Goal: Task Accomplishment & Management: Use online tool/utility

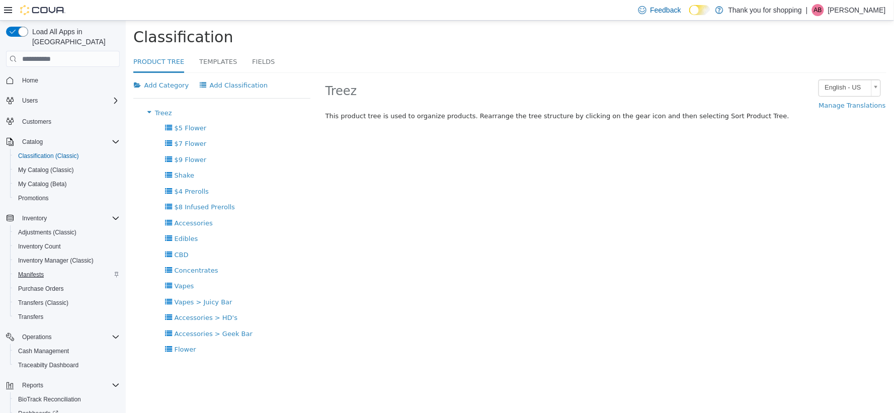
scroll to position [56, 0]
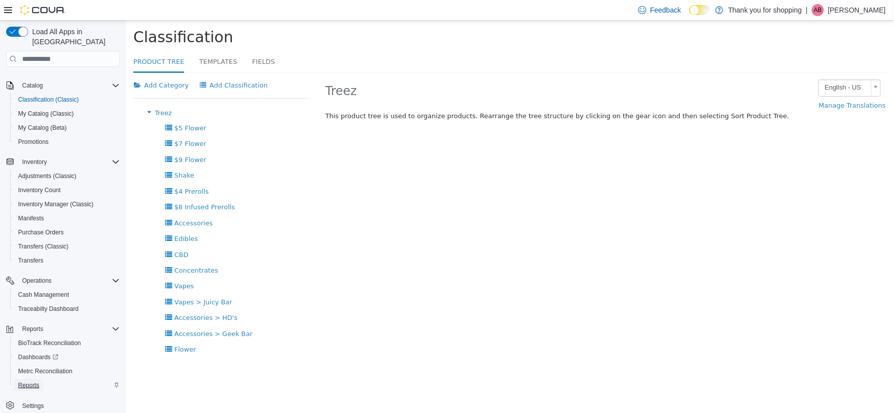
click at [26, 382] on span "Reports" at bounding box center [28, 386] width 21 height 8
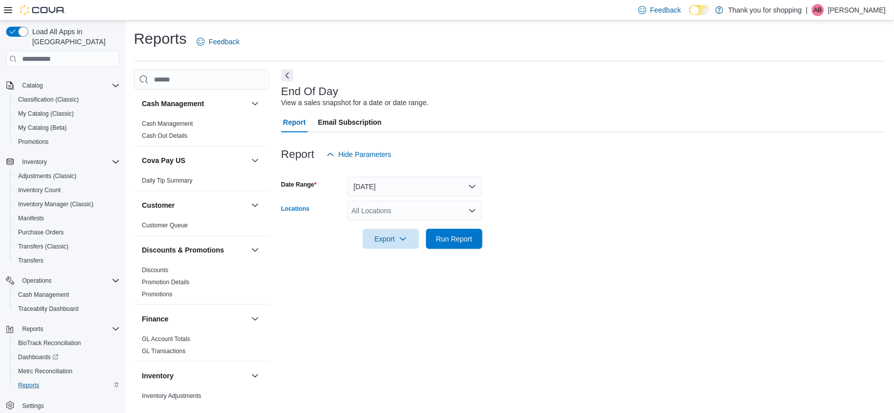
click at [411, 214] on div "All Locations" at bounding box center [415, 211] width 135 height 20
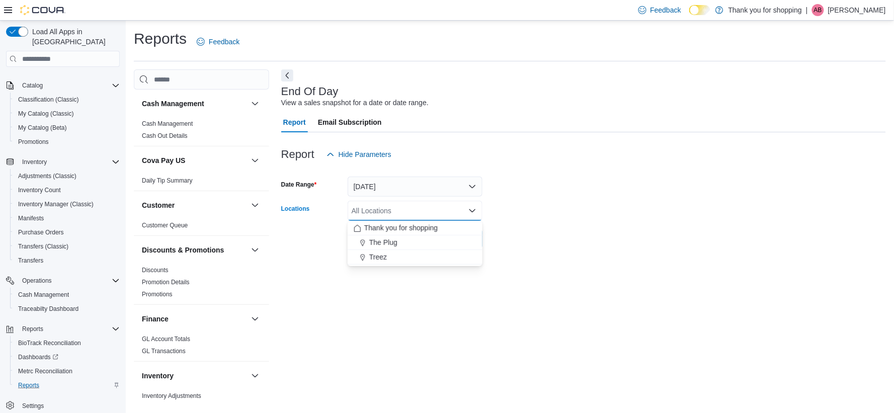
click at [523, 295] on div "End Of Day View a sales snapshot for a date or date range. Report Email Subscri…" at bounding box center [583, 234] width 605 height 330
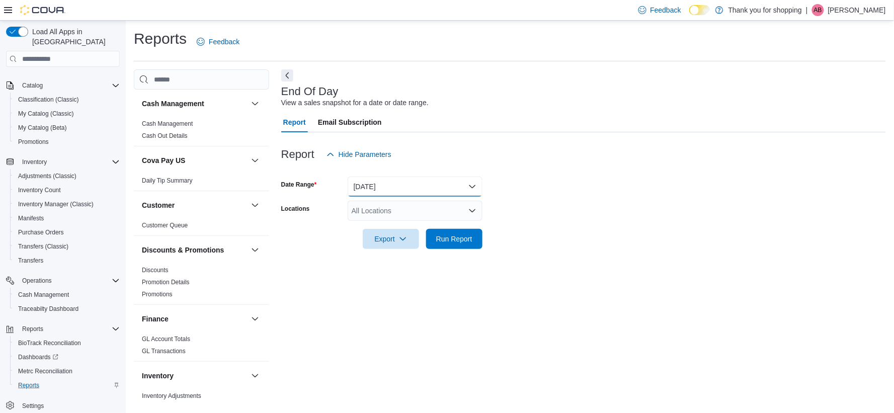
click at [445, 185] on button "[DATE]" at bounding box center [415, 187] width 135 height 20
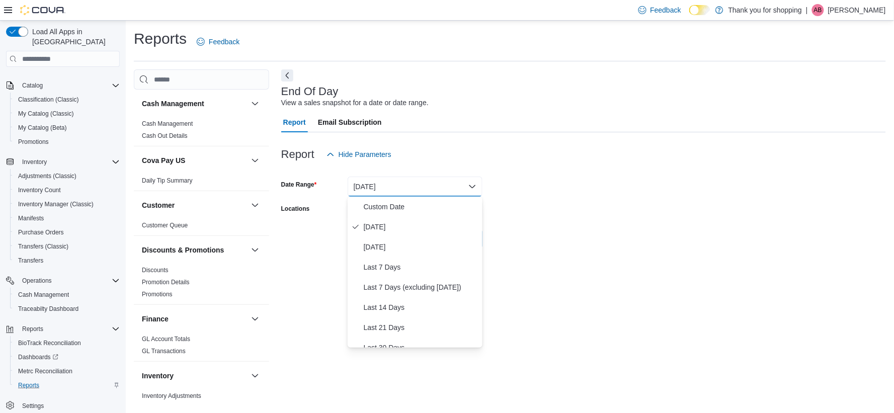
click at [578, 293] on div "End Of Day View a sales snapshot for a date or date range. Report Email Subscri…" at bounding box center [583, 234] width 605 height 330
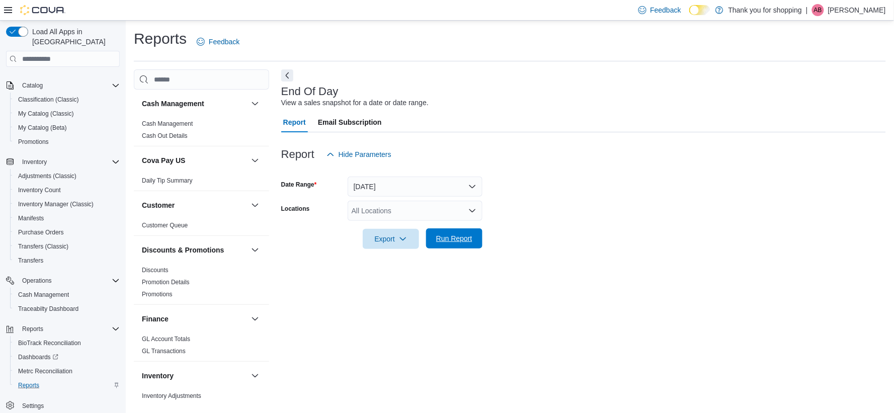
click at [443, 245] on span "Run Report" at bounding box center [454, 239] width 44 height 20
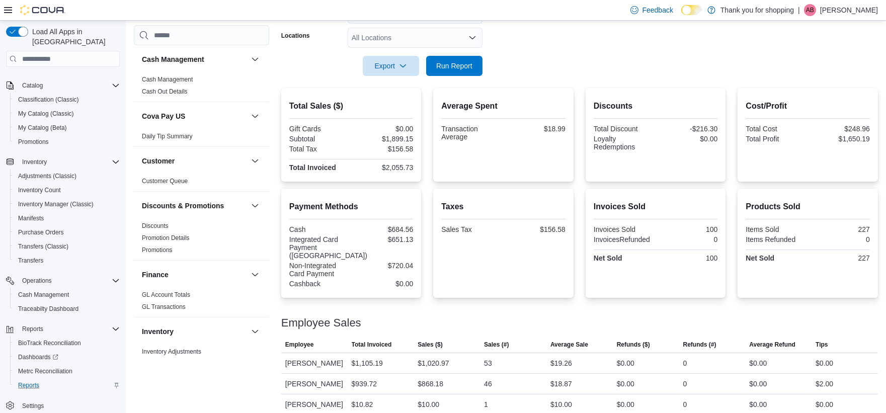
scroll to position [175, 0]
click at [470, 35] on icon "Open list of options" at bounding box center [473, 36] width 6 height 3
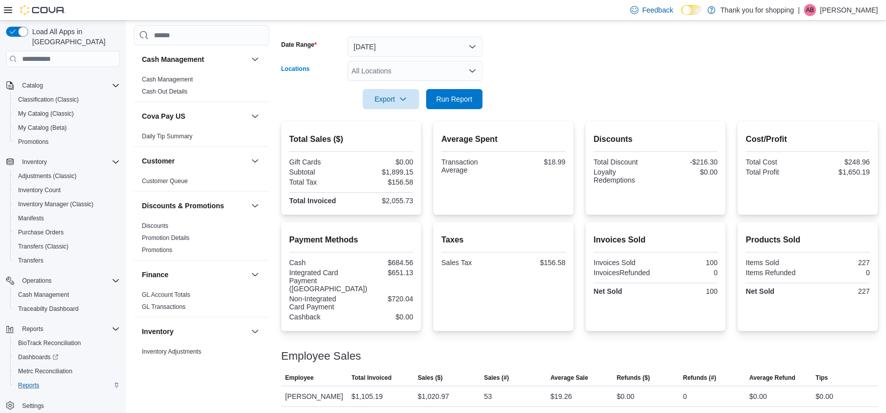
scroll to position [63, 0]
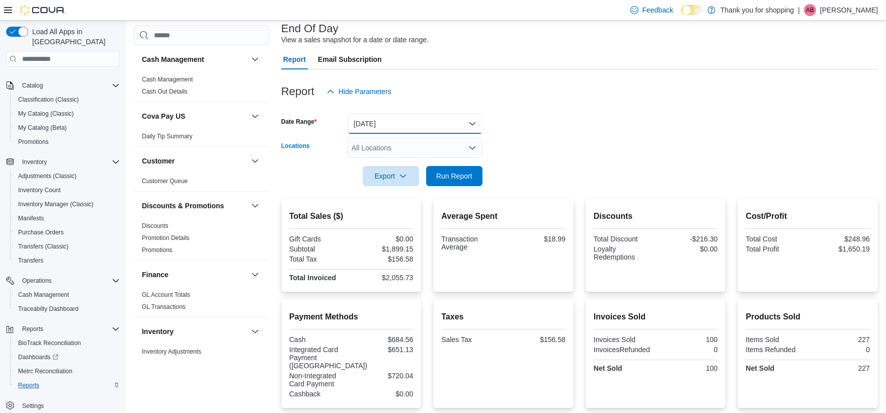
click at [418, 114] on button "[DATE]" at bounding box center [415, 124] width 135 height 20
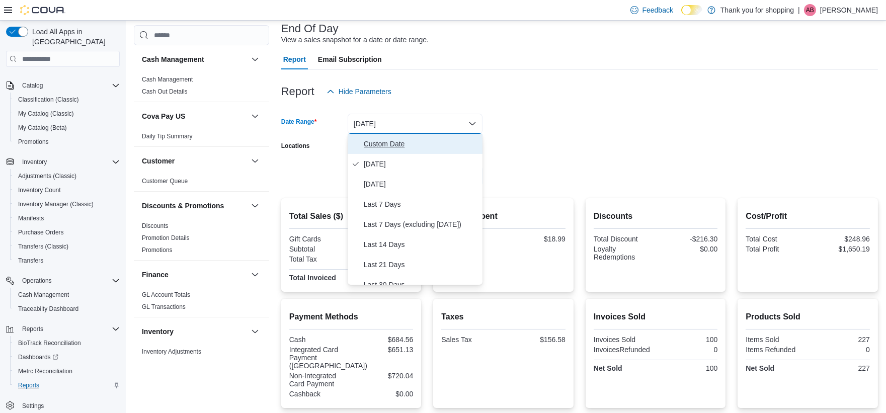
click at [396, 145] on span "Custom Date" at bounding box center [421, 144] width 115 height 12
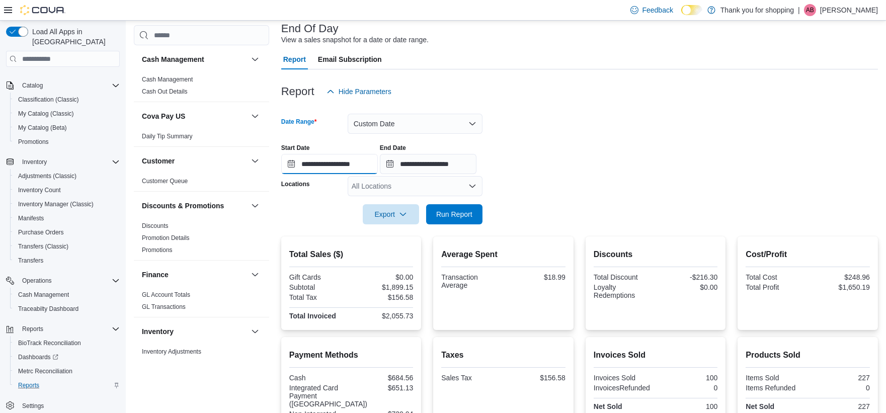
click at [378, 162] on input "**********" at bounding box center [329, 164] width 97 height 20
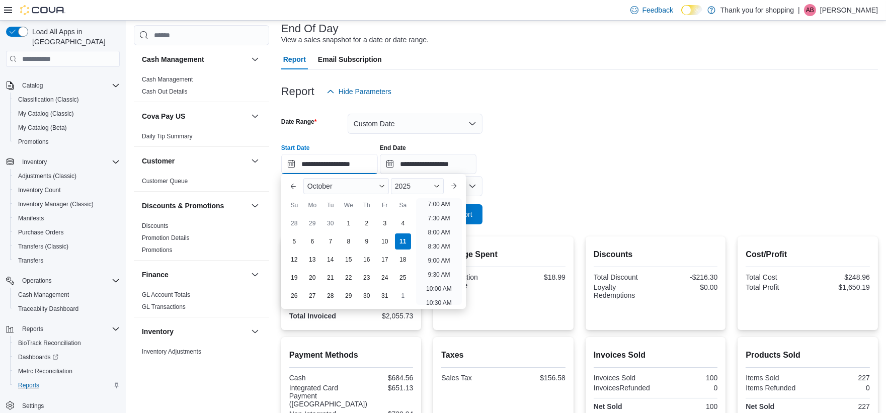
scroll to position [199, 0]
click at [442, 235] on li "8:00 AM" at bounding box center [439, 233] width 30 height 12
type input "**********"
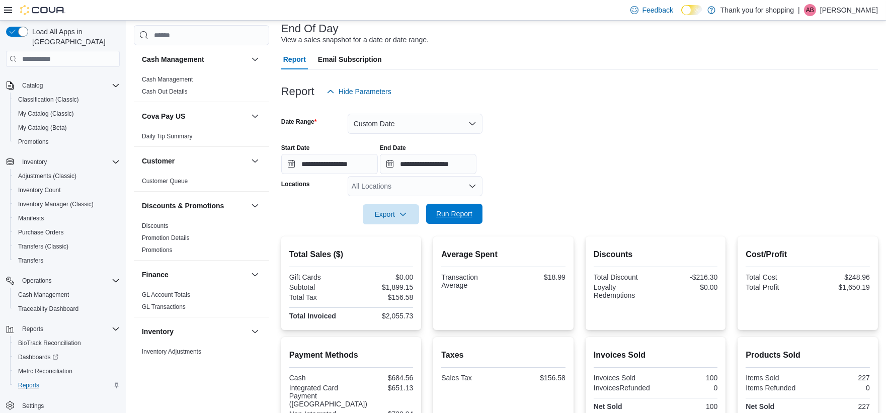
click at [455, 210] on span "Run Report" at bounding box center [454, 214] width 36 height 10
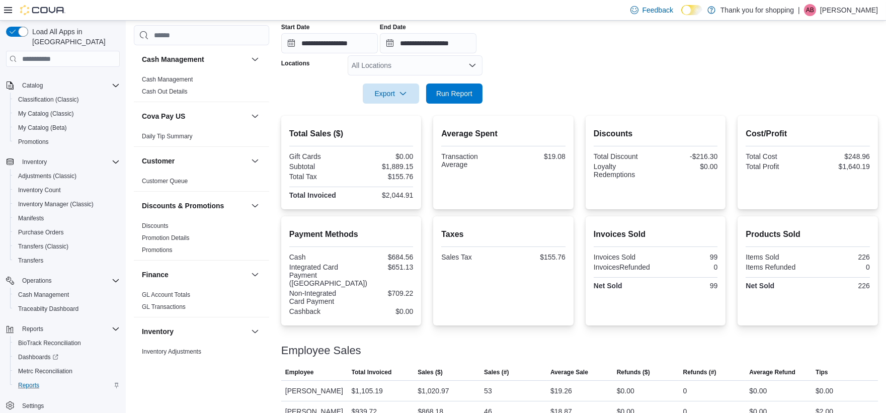
scroll to position [192, 0]
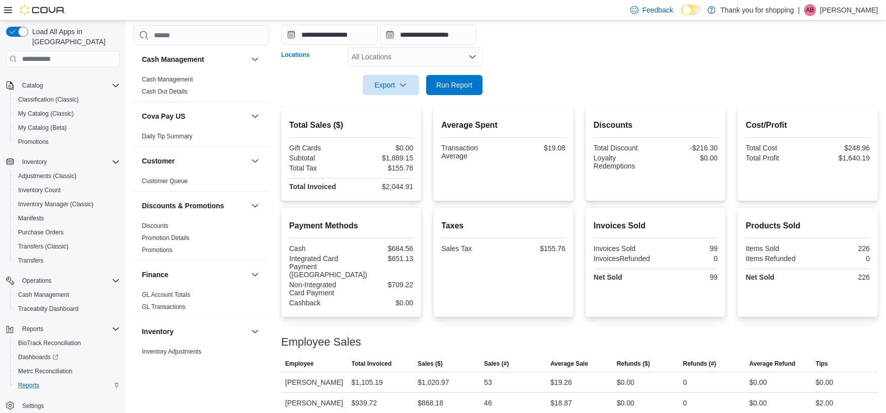
click at [422, 53] on div "All Locations" at bounding box center [415, 57] width 135 height 20
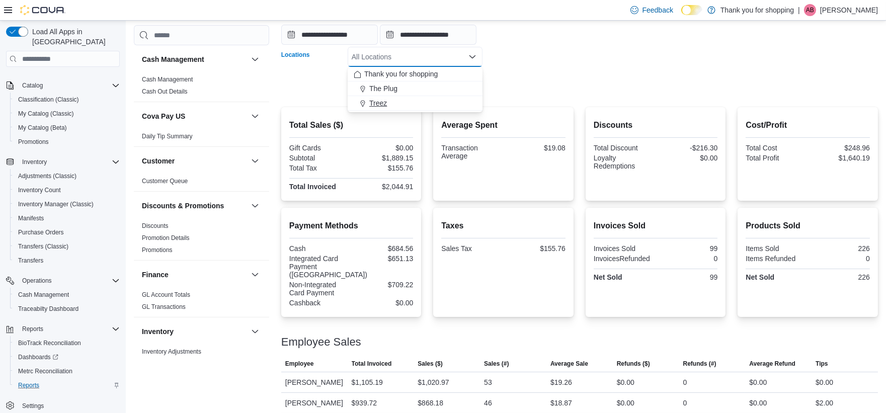
click at [398, 107] on div "Treez" at bounding box center [415, 103] width 123 height 10
click at [496, 85] on form "**********" at bounding box center [579, 33] width 597 height 123
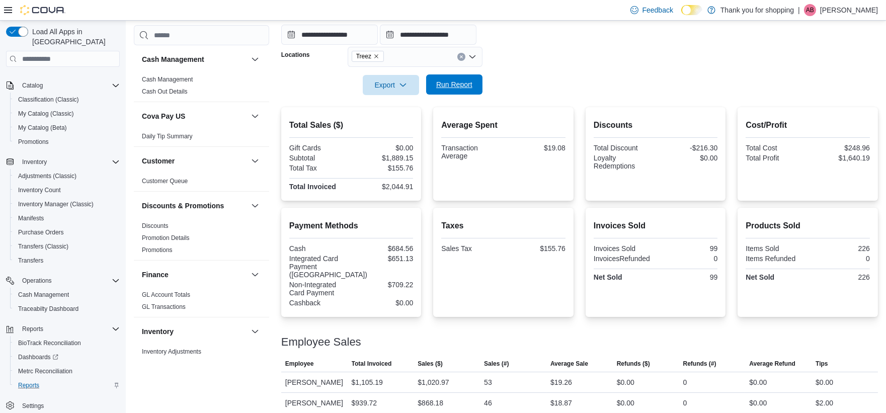
click at [461, 85] on span "Run Report" at bounding box center [454, 85] width 36 height 10
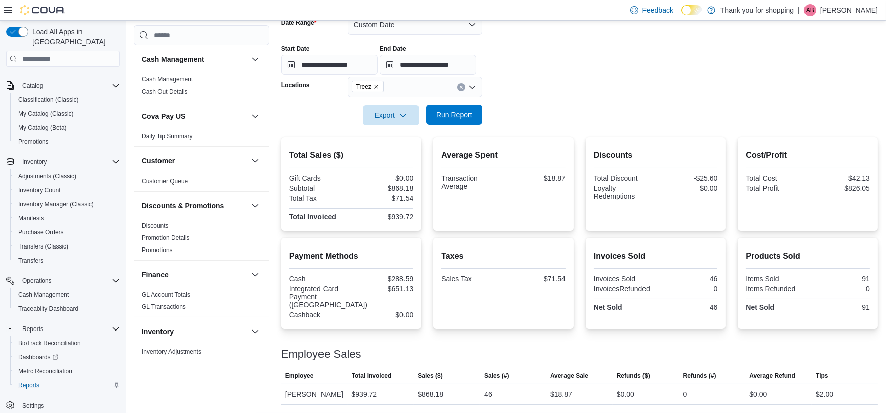
scroll to position [154, 0]
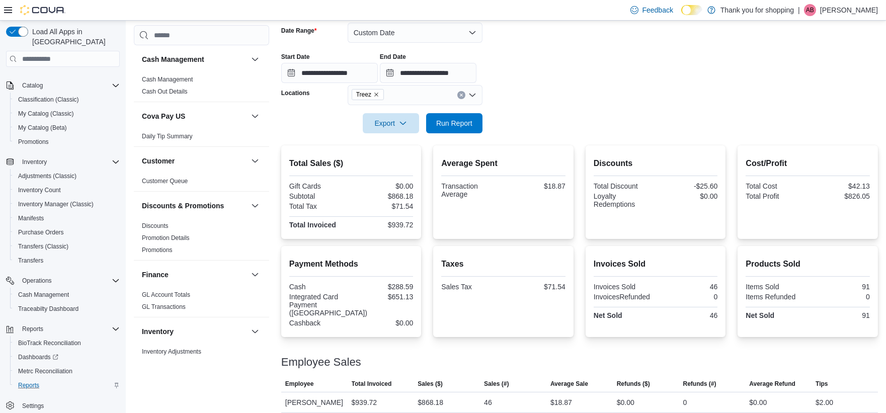
click at [461, 95] on button "Clear input" at bounding box center [462, 95] width 8 height 8
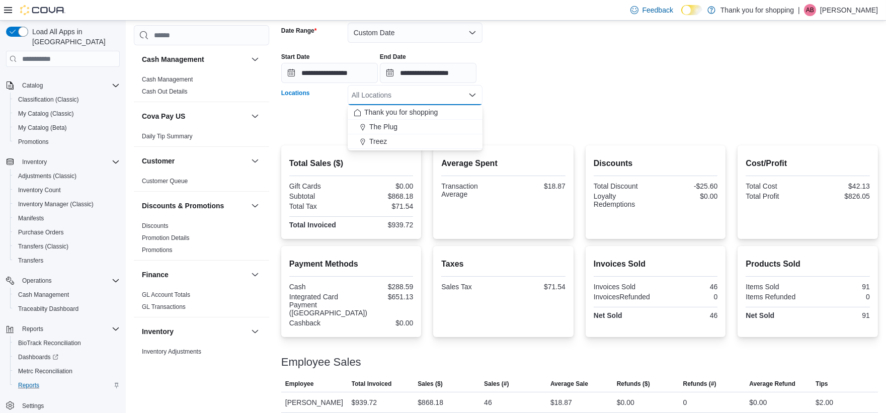
click at [617, 56] on div "**********" at bounding box center [579, 64] width 597 height 38
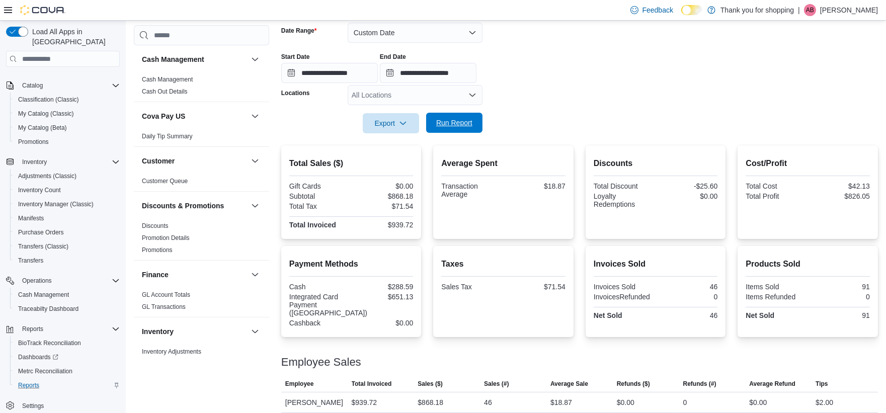
click at [462, 117] on span "Run Report" at bounding box center [454, 123] width 44 height 20
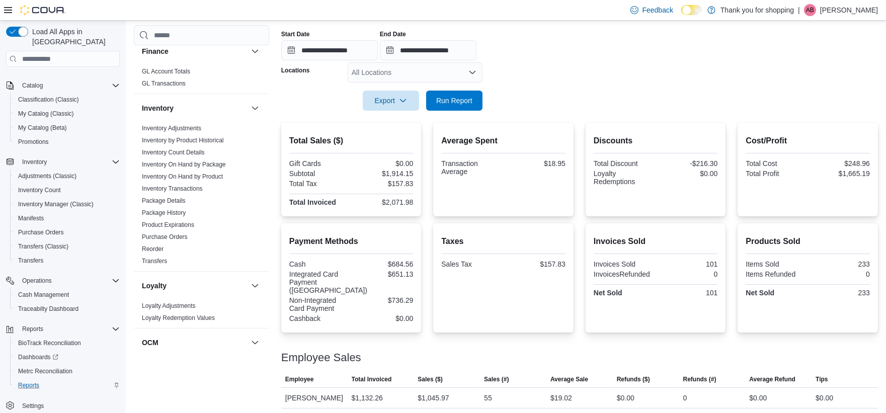
scroll to position [192, 0]
